Goal: Task Accomplishment & Management: Complete application form

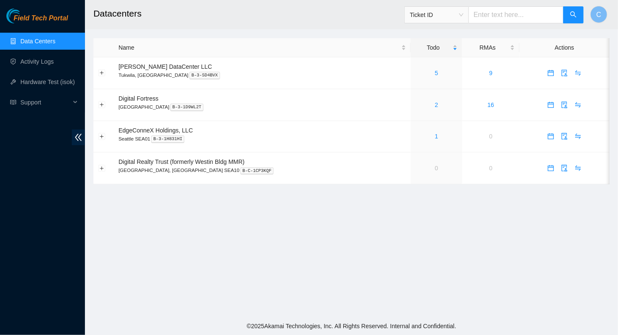
drag, startPoint x: 451, startPoint y: 311, endPoint x: 391, endPoint y: 291, distance: 63.9
click at [451, 311] on main "Datacenters Ticket ID C Name Todo RMAs Actions Sabey DataCenter LLC Tukwila, WA…" at bounding box center [351, 158] width 533 height 317
click at [23, 58] on link "Activity Logs" at bounding box center [37, 61] width 34 height 7
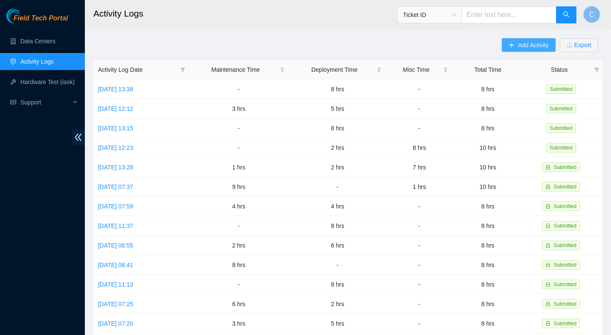
click at [512, 44] on icon "plus" at bounding box center [512, 44] width 0 height 5
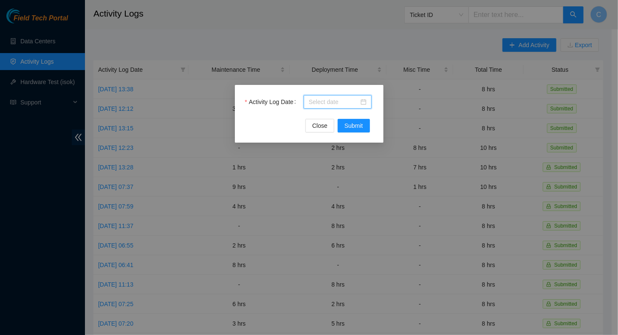
click at [329, 103] on input "Activity Log Date" at bounding box center [334, 101] width 50 height 9
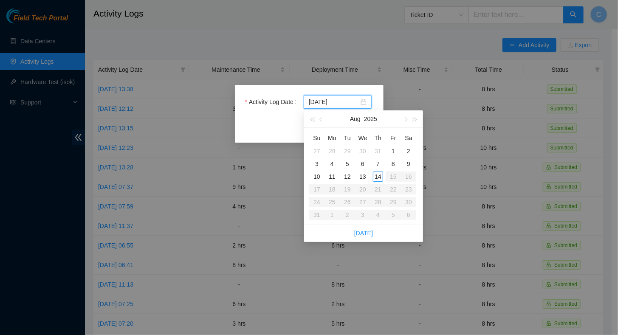
type input "2025-08-13"
type input "2025-08-14"
click at [380, 177] on div "14" at bounding box center [378, 176] width 10 height 10
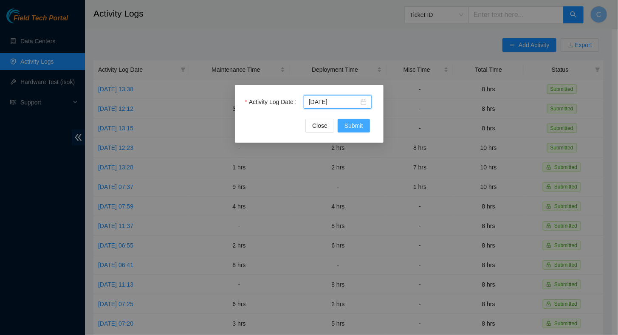
click at [351, 127] on span "Submit" at bounding box center [353, 125] width 19 height 9
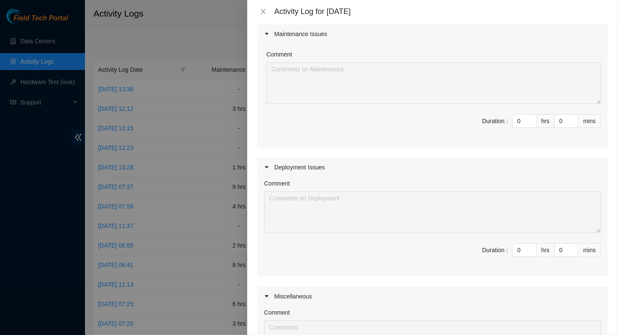
scroll to position [85, 0]
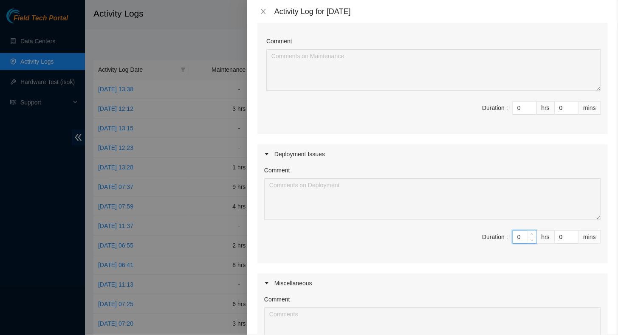
drag, startPoint x: 510, startPoint y: 236, endPoint x: 490, endPoint y: 234, distance: 20.0
click at [490, 234] on span "Duration : 0 hrs 0 mins" at bounding box center [432, 242] width 337 height 24
type input "8"
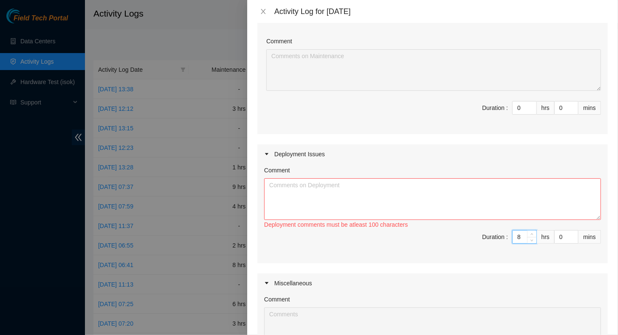
type input "8"
click at [393, 187] on textarea "Comment" at bounding box center [432, 199] width 337 height 42
click at [387, 191] on textarea "Printed the following" at bounding box center [432, 199] width 337 height 42
drag, startPoint x: 387, startPoint y: 191, endPoint x: 391, endPoint y: 197, distance: 6.4
click at [391, 197] on textarea "Printed the following" at bounding box center [432, 199] width 337 height 42
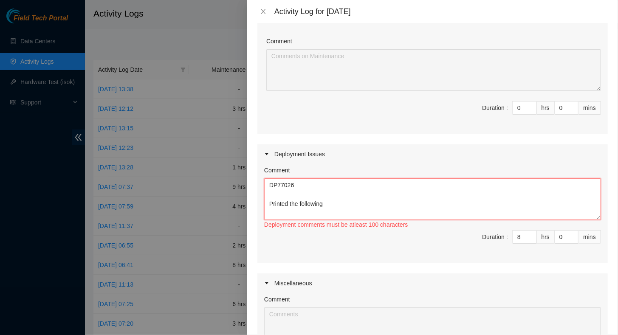
click at [368, 207] on textarea "DP77026 Printed the following" at bounding box center [432, 199] width 337 height 42
paste textarea "Hostname Label Eth0 Label Eth1 Label Console Label BMC PSU1 Label PSU2 Label h1…"
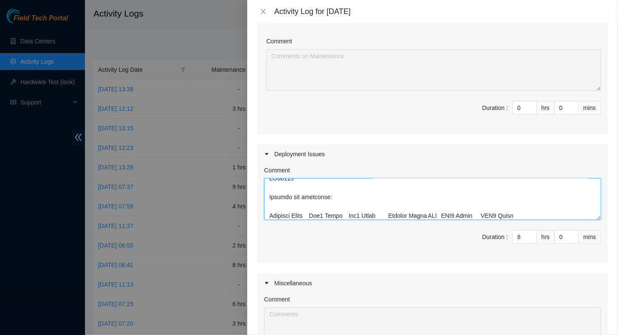
scroll to position [1445, 0]
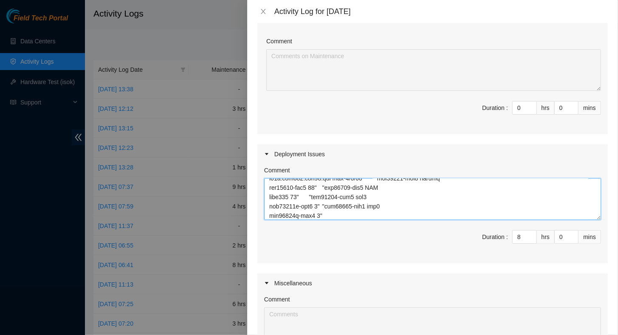
click at [368, 206] on textarea "Comment" at bounding box center [432, 199] width 337 height 42
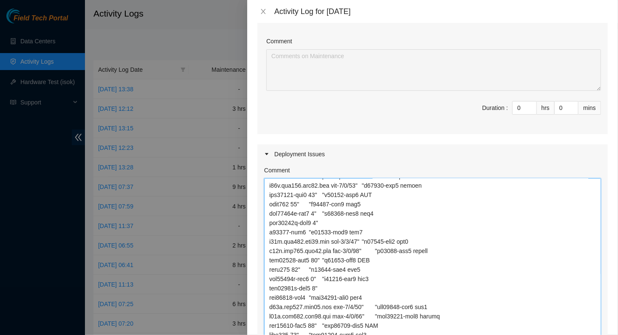
drag, startPoint x: 590, startPoint y: 216, endPoint x: 490, endPoint y: 264, distance: 111.3
click at [550, 335] on html "Field Tech Portal Data Centers Activity Logs Hardware Test (isok) Support Activ…" at bounding box center [309, 167] width 618 height 335
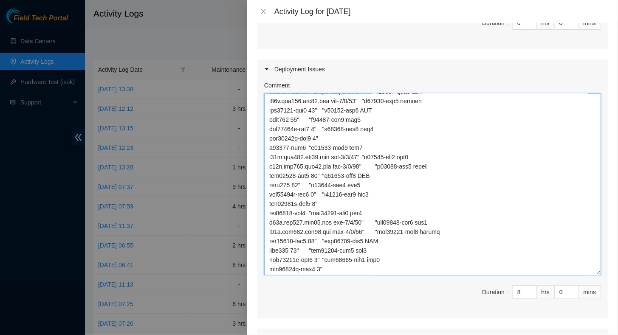
scroll to position [1223, 0]
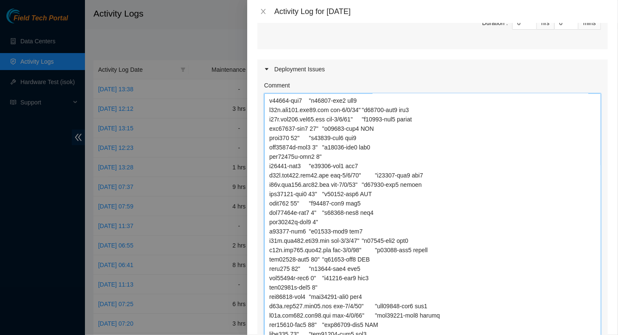
drag, startPoint x: 591, startPoint y: 272, endPoint x: 593, endPoint y: 356, distance: 84.1
click at [593, 335] on html "Field Tech Portal Data Centers Activity Logs Hardware Test (isok) Support Activ…" at bounding box center [309, 167] width 618 height 335
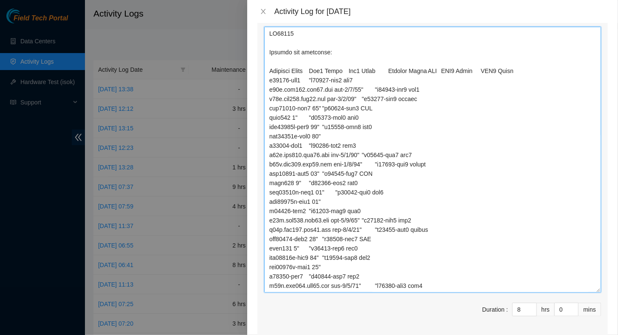
scroll to position [255, 0]
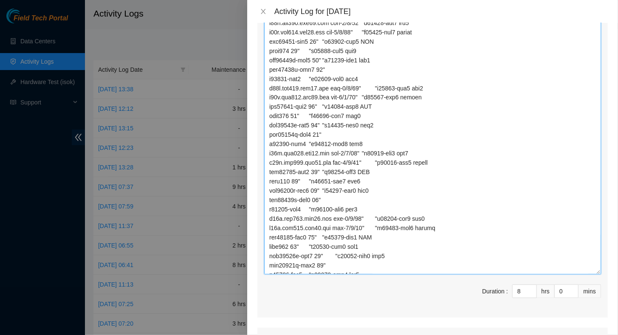
drag, startPoint x: 488, startPoint y: 257, endPoint x: 498, endPoint y: 246, distance: 14.4
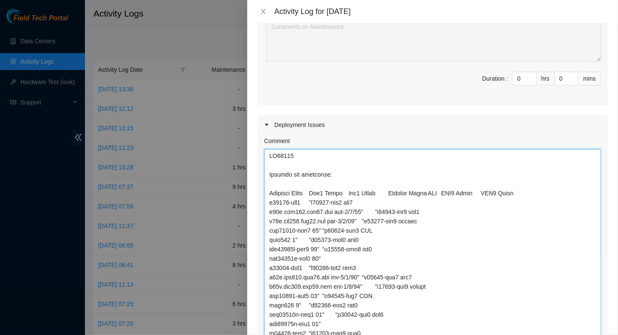
scroll to position [85, 0]
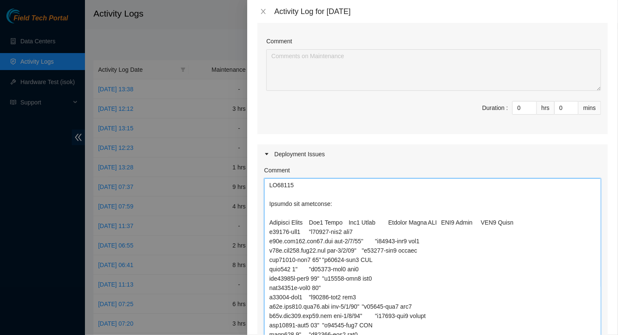
drag, startPoint x: 289, startPoint y: 203, endPoint x: 325, endPoint y: 208, distance: 36.4
click at [289, 203] on textarea "Comment" at bounding box center [432, 311] width 337 height 266
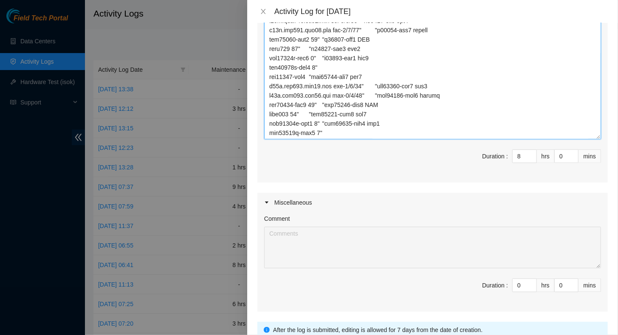
scroll to position [457, 0]
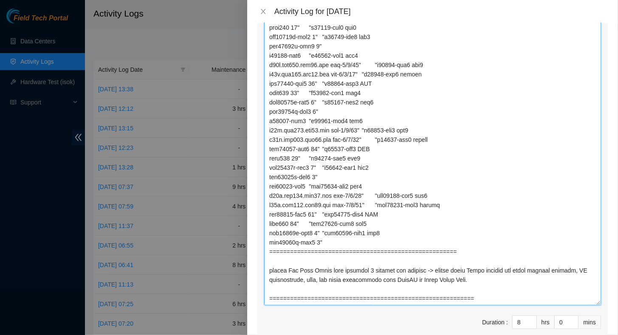
scroll to position [1192, 0]
drag, startPoint x: 589, startPoint y: 195, endPoint x: 549, endPoint y: 275, distance: 88.8
click at [577, 302] on textarea "Comment" at bounding box center [432, 119] width 337 height 372
click at [346, 252] on textarea "Comment" at bounding box center [432, 119] width 337 height 372
drag, startPoint x: 410, startPoint y: 259, endPoint x: 404, endPoint y: 257, distance: 6.5
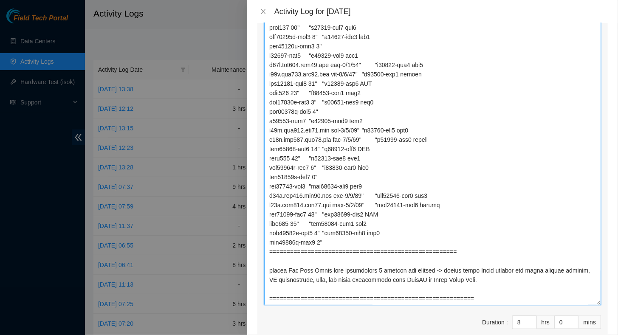
click at [410, 259] on textarea "Comment" at bounding box center [432, 119] width 337 height 372
click at [481, 259] on textarea "Comment" at bounding box center [432, 119] width 337 height 372
click at [484, 258] on textarea "Comment" at bounding box center [432, 119] width 337 height 372
click at [520, 289] on textarea "Comment" at bounding box center [432, 119] width 337 height 372
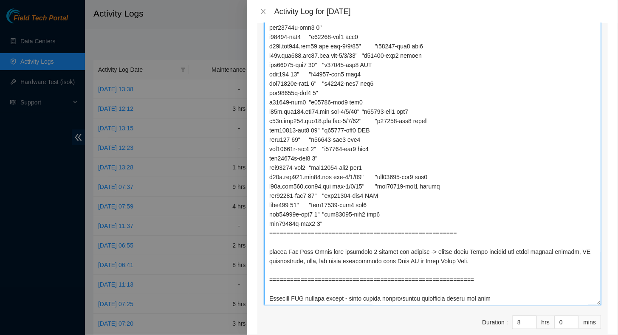
scroll to position [1208, 0]
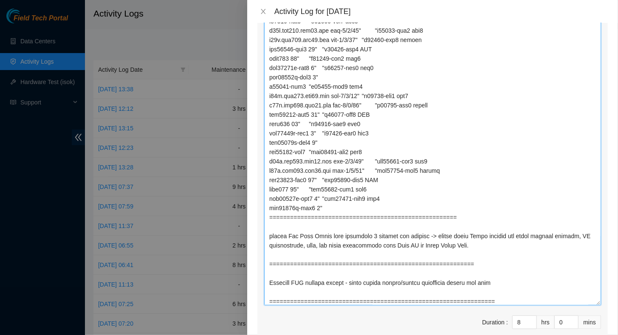
click at [379, 282] on textarea "Comment" at bounding box center [432, 119] width 337 height 372
click at [498, 286] on textarea "Comment" at bounding box center [432, 119] width 337 height 372
drag, startPoint x: 491, startPoint y: 284, endPoint x: 498, endPoint y: 282, distance: 7.9
click at [491, 284] on textarea "Comment" at bounding box center [432, 119] width 337 height 372
drag, startPoint x: 325, startPoint y: 207, endPoint x: 371, endPoint y: 212, distance: 45.8
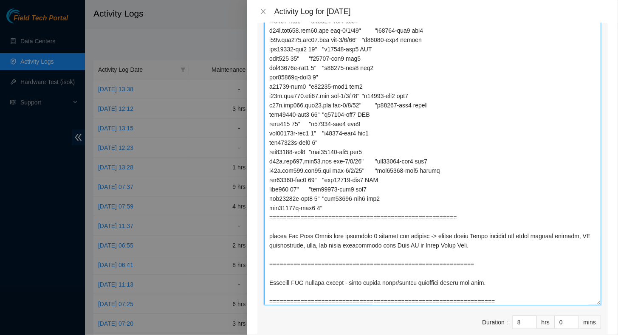
click at [327, 207] on textarea "Comment" at bounding box center [432, 119] width 337 height 372
click at [514, 266] on textarea "Comment" at bounding box center [432, 119] width 337 height 372
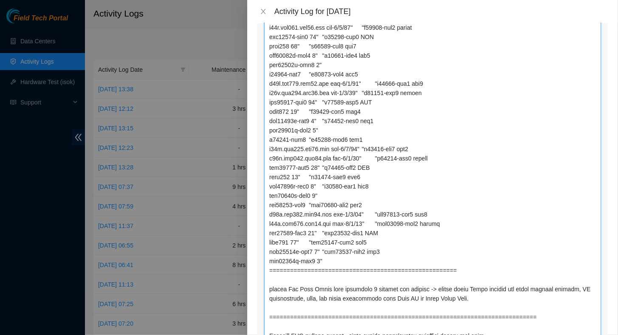
scroll to position [1220, 0]
drag, startPoint x: 458, startPoint y: 265, endPoint x: 457, endPoint y: 258, distance: 6.8
drag, startPoint x: 457, startPoint y: 258, endPoint x: 433, endPoint y: 174, distance: 87.5
click at [433, 174] on textarea "Comment" at bounding box center [432, 175] width 337 height 372
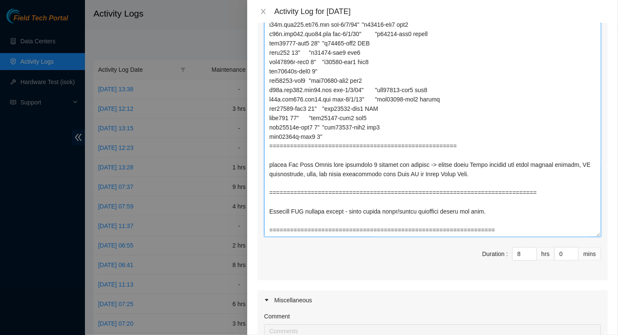
scroll to position [394, 0]
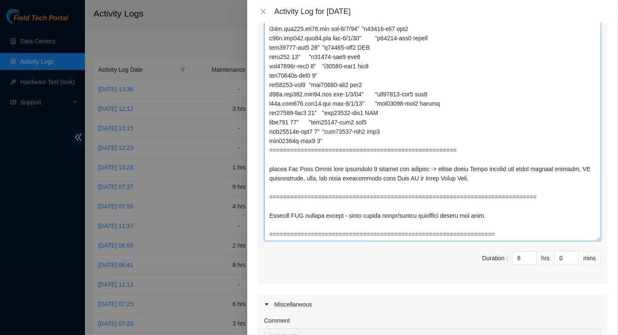
type textarea "DP77026 Printed and applied the following: Hostname Label Eth0 Label Eth1 Label…"
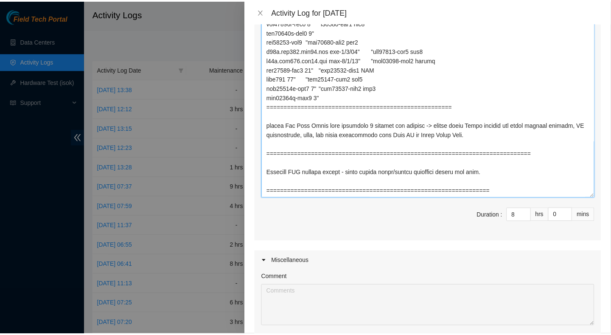
scroll to position [563, 0]
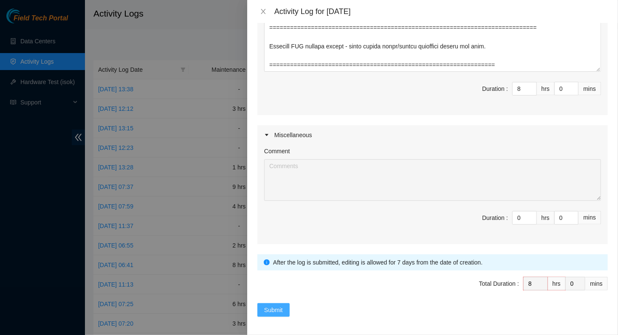
click at [274, 309] on span "Submit" at bounding box center [273, 309] width 19 height 9
